Goal: Information Seeking & Learning: Learn about a topic

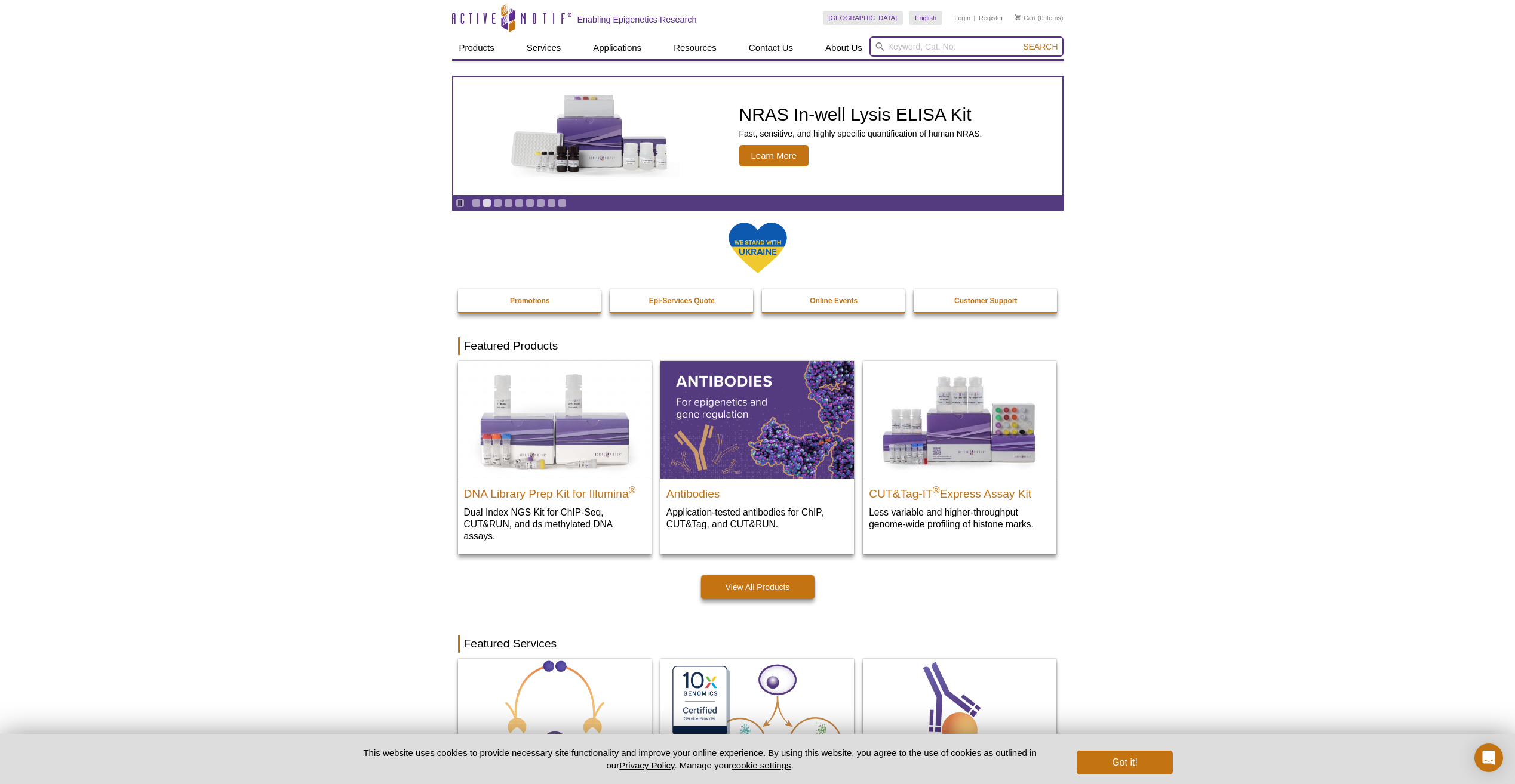
click at [907, 43] on input "search" at bounding box center [967, 46] width 194 height 20
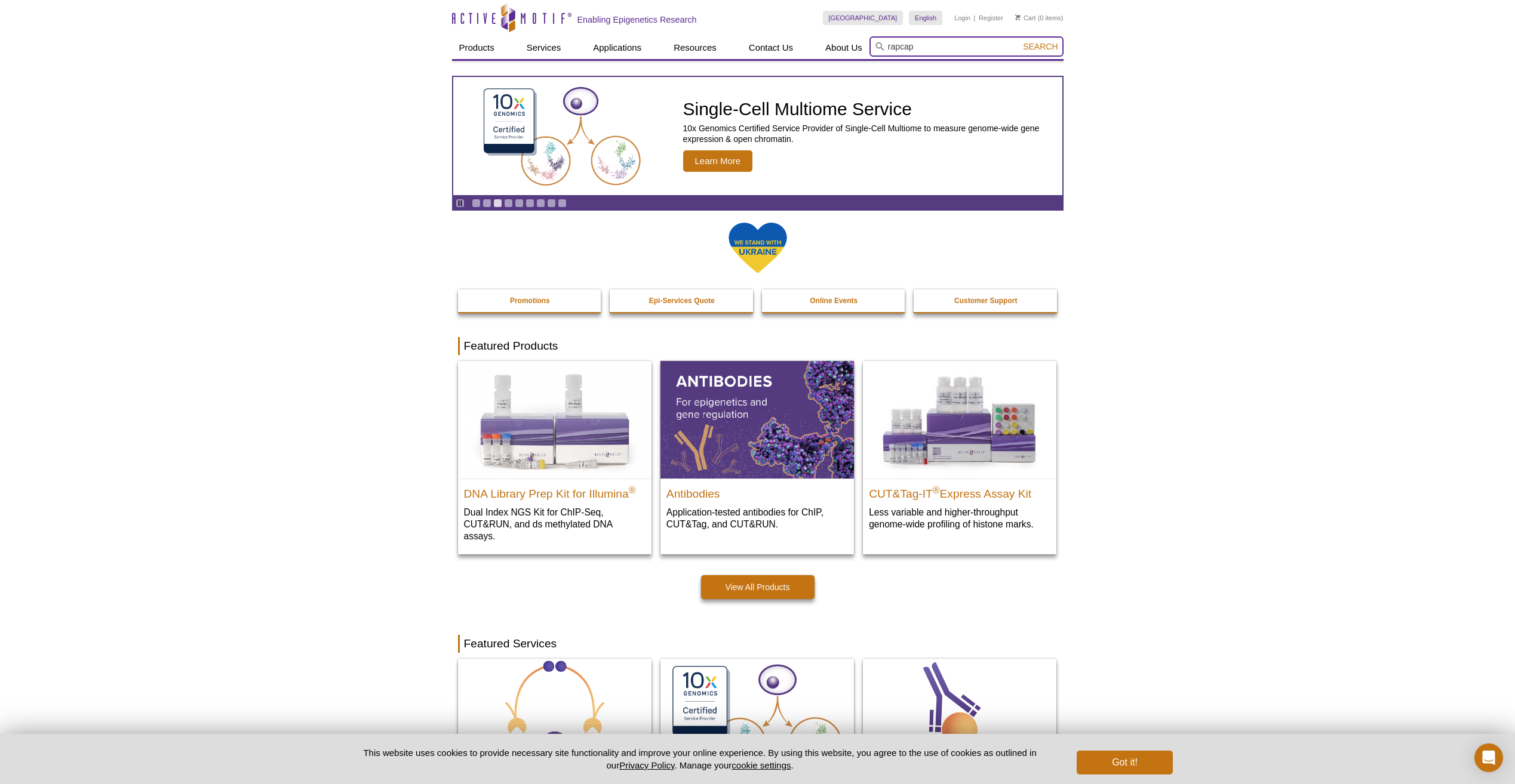
type input "rapcap"
click at [1019, 41] on button "Search" at bounding box center [1040, 46] width 42 height 10
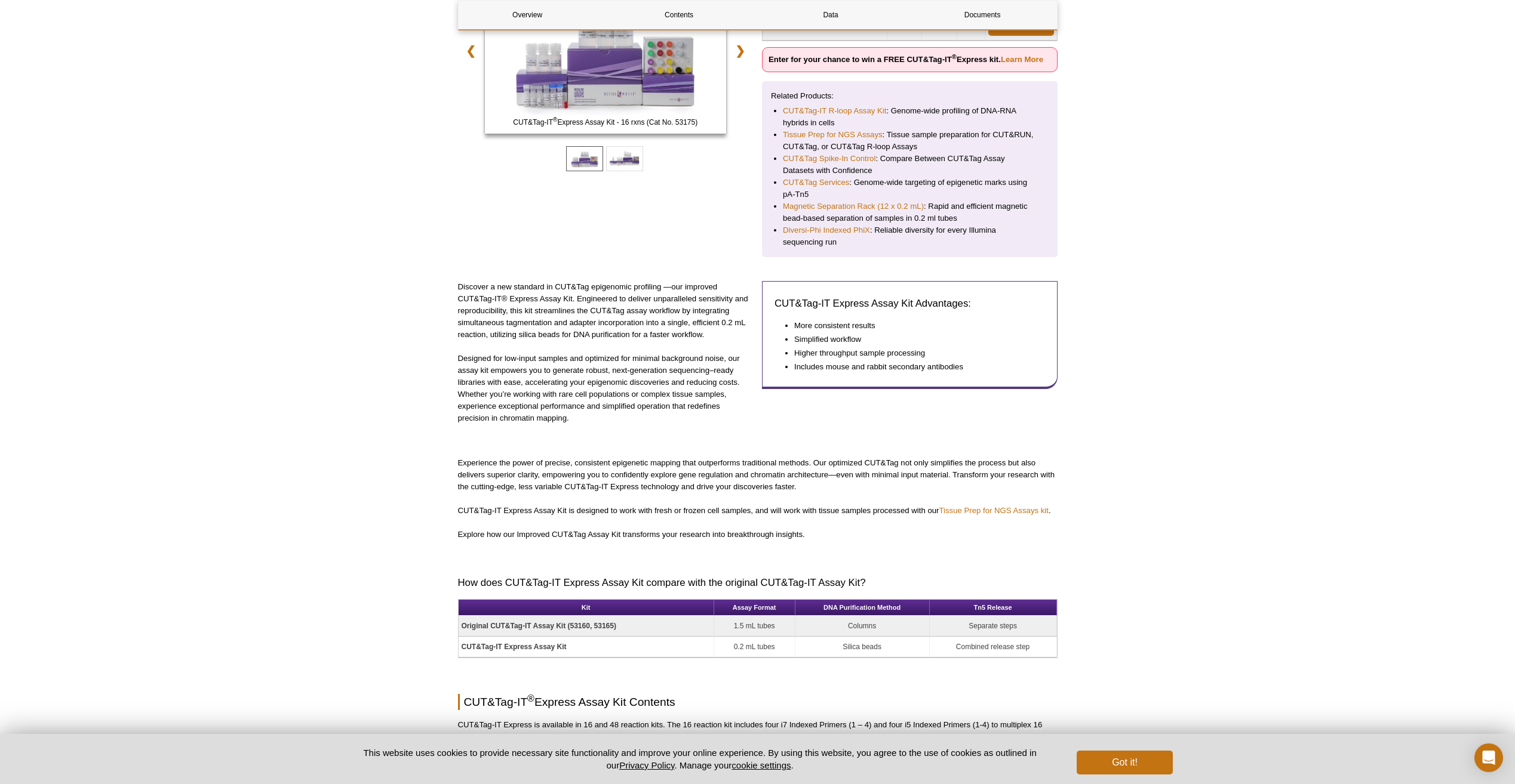
scroll to position [239, 0]
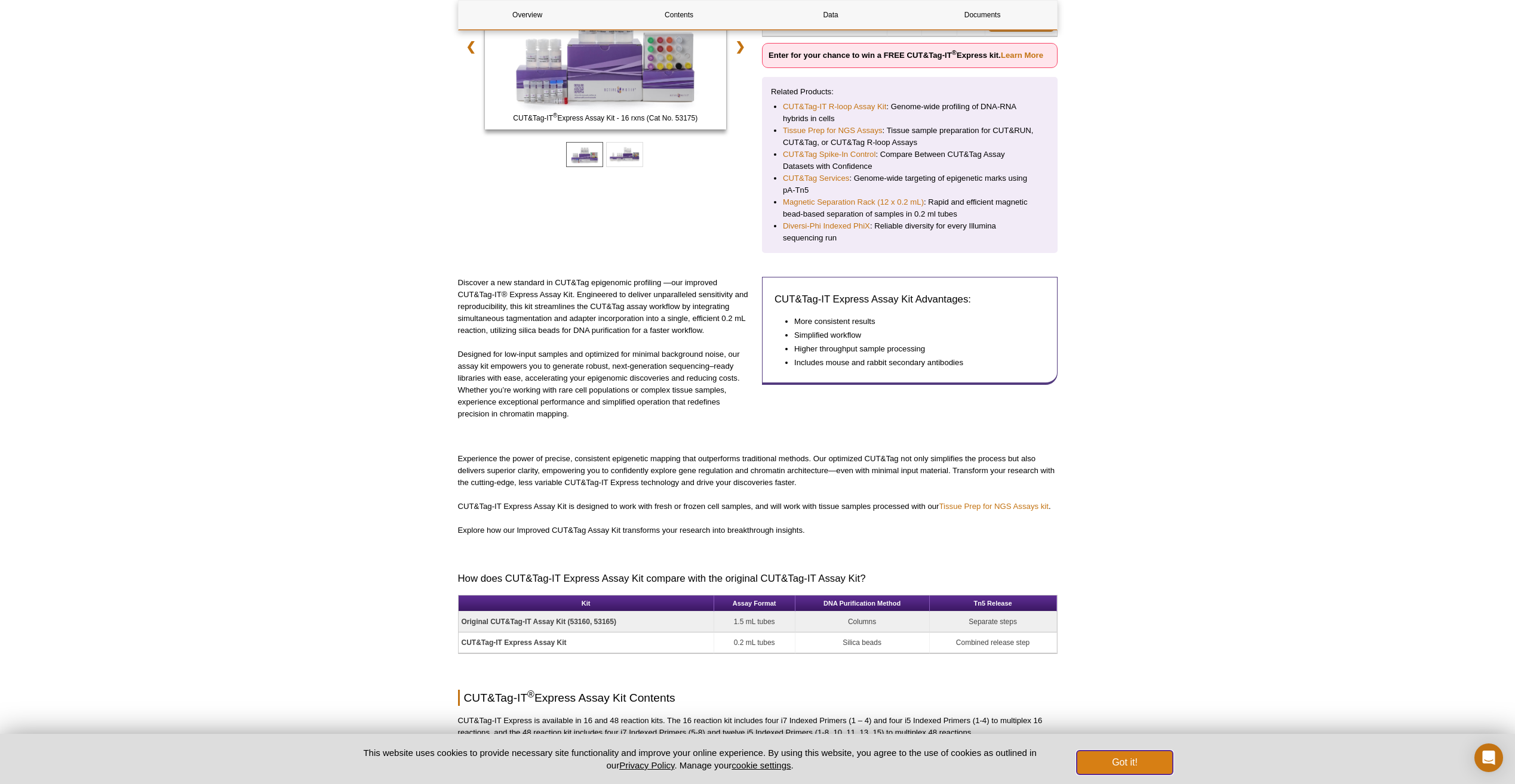
click at [1118, 760] on button "Got it!" at bounding box center [1124, 762] width 96 height 24
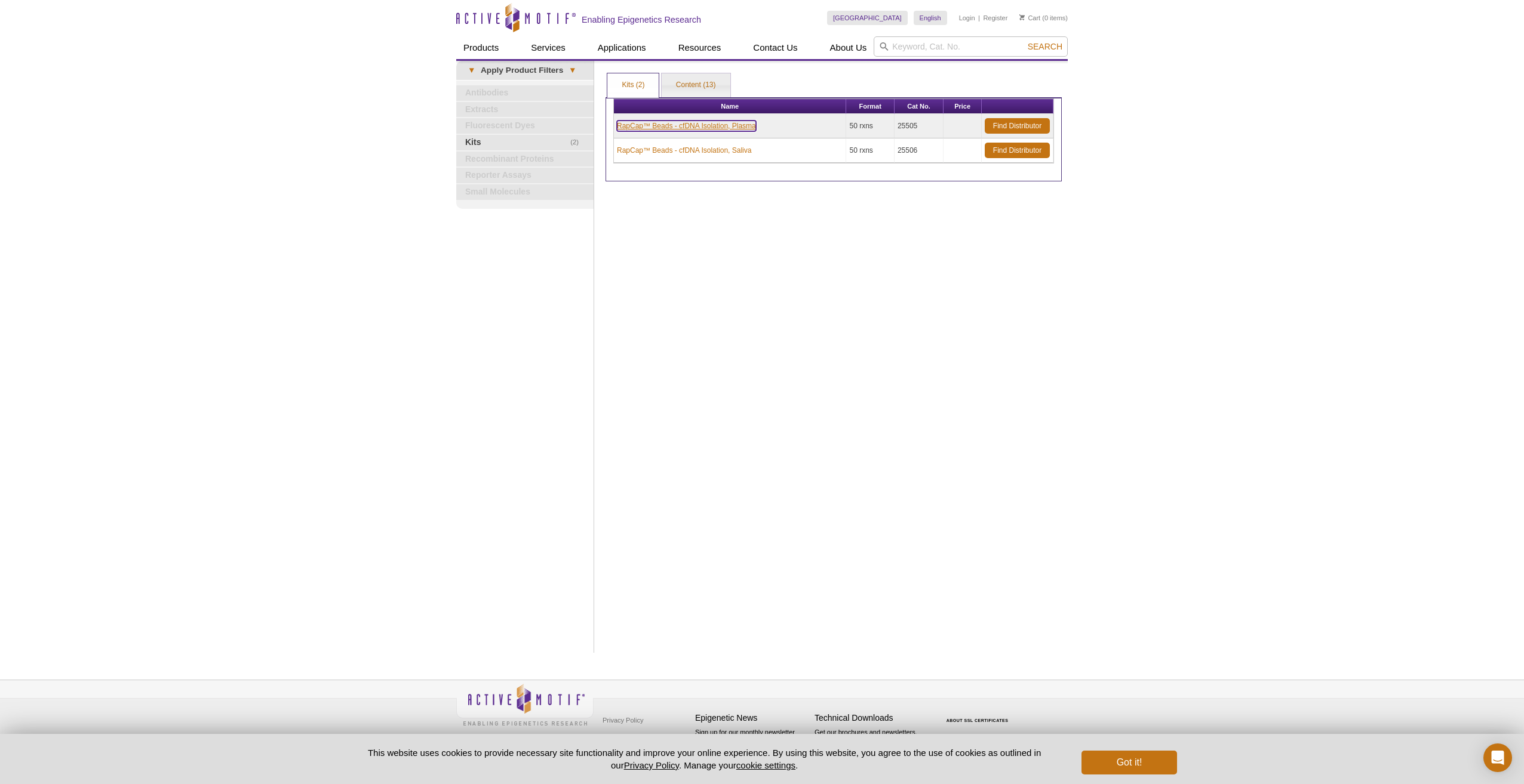
click at [639, 124] on link "RapCap™ Beads - cfDNA Isolation, Plasma" at bounding box center [686, 125] width 139 height 10
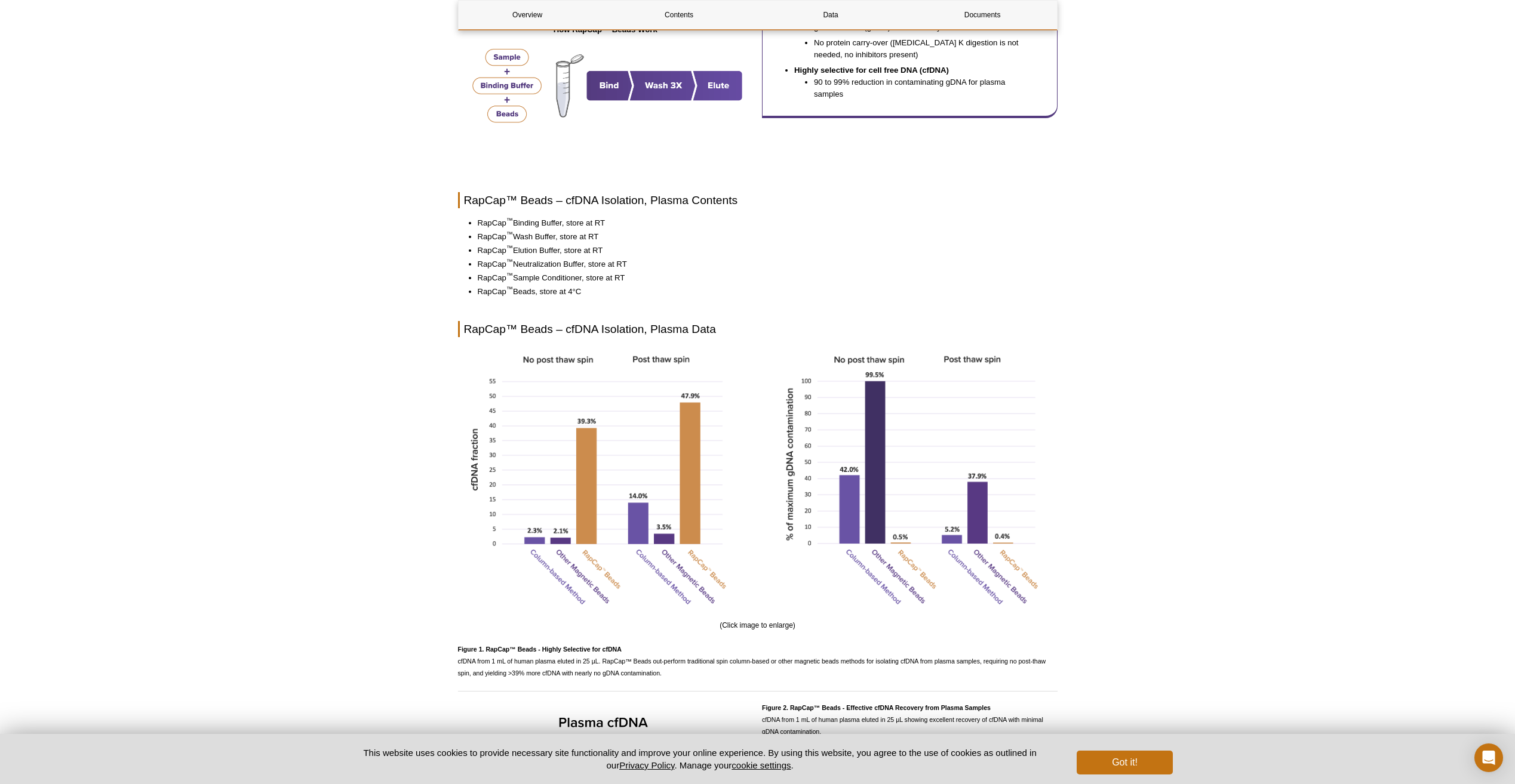
scroll to position [537, 0]
click at [1123, 755] on button "Got it!" at bounding box center [1124, 762] width 96 height 24
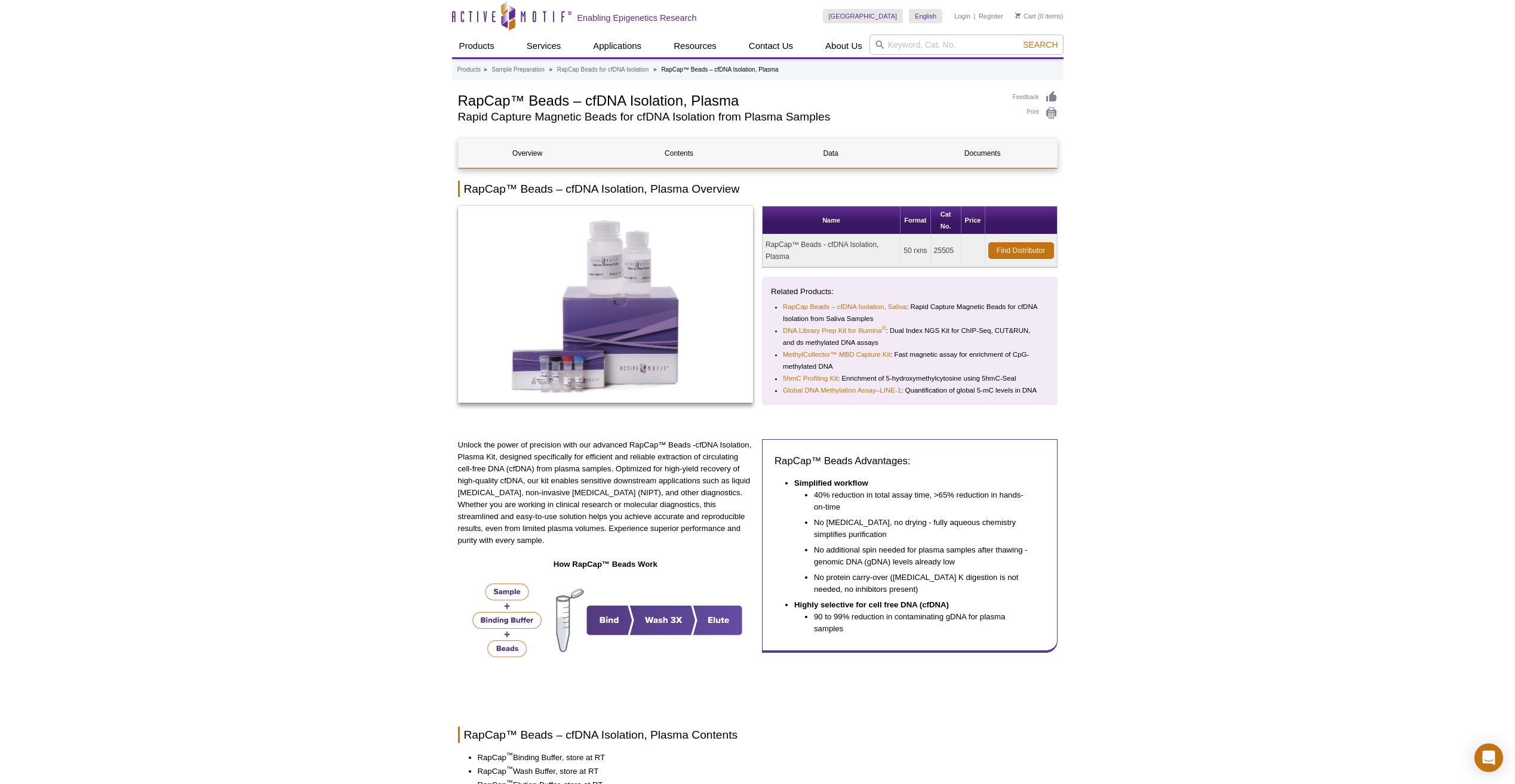
scroll to position [0, 0]
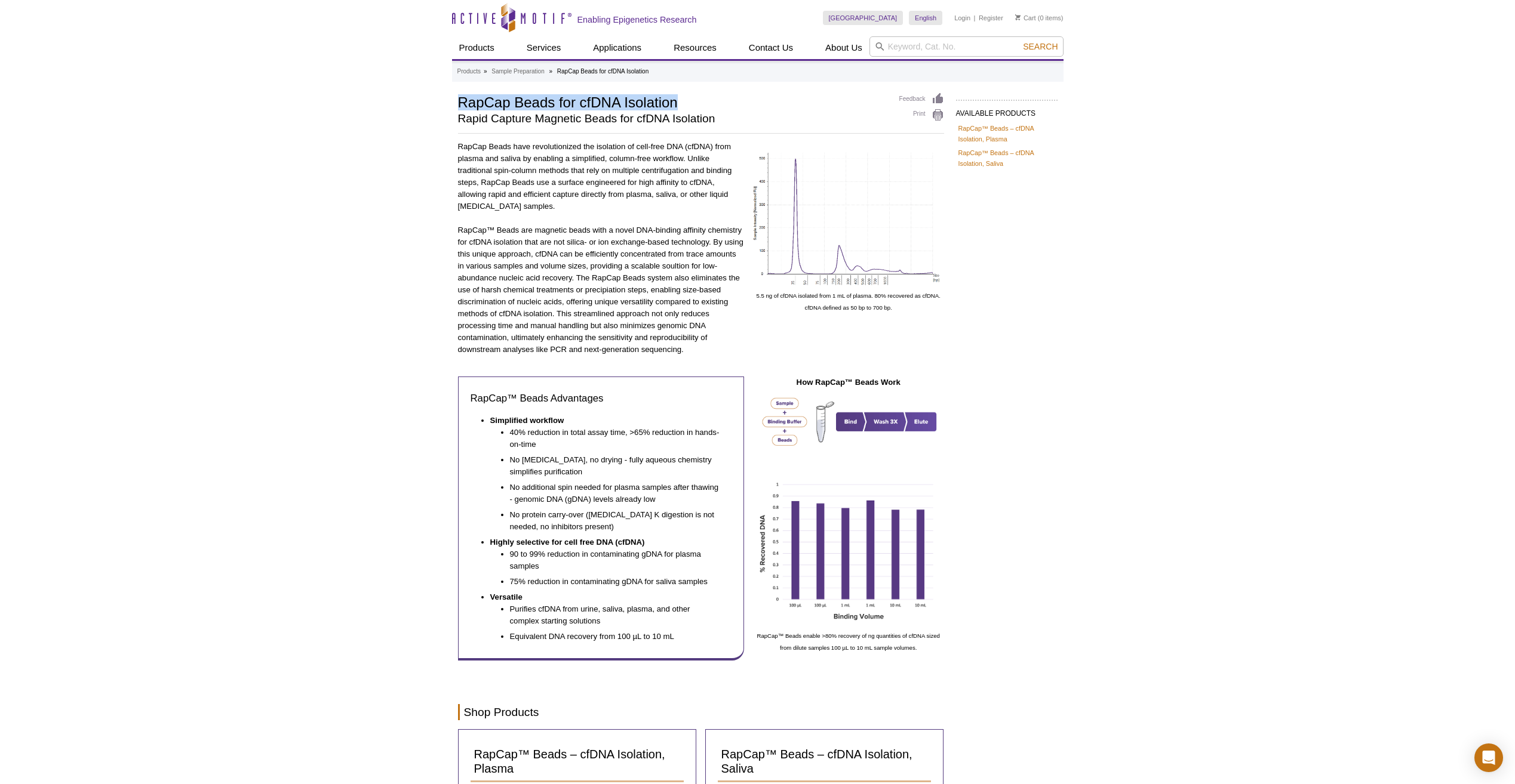
drag, startPoint x: 676, startPoint y: 100, endPoint x: 459, endPoint y: 92, distance: 217.1
click at [459, 92] on div "Products » Sample Preparation » RapCap Beads for cfDNA Isolation AVAILABLE PROD…" at bounding box center [758, 463] width 611 height 805
copy h1 "RapCap Beads for cfDNA Isolation"
